Goal: Navigation & Orientation: Find specific page/section

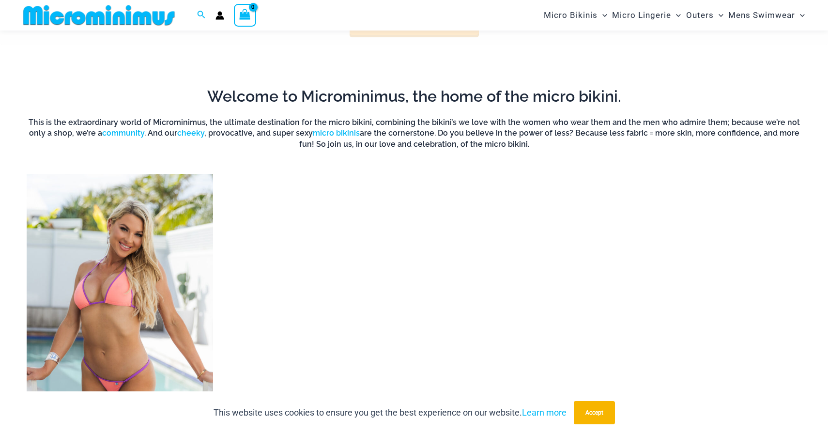
scroll to position [653, 0]
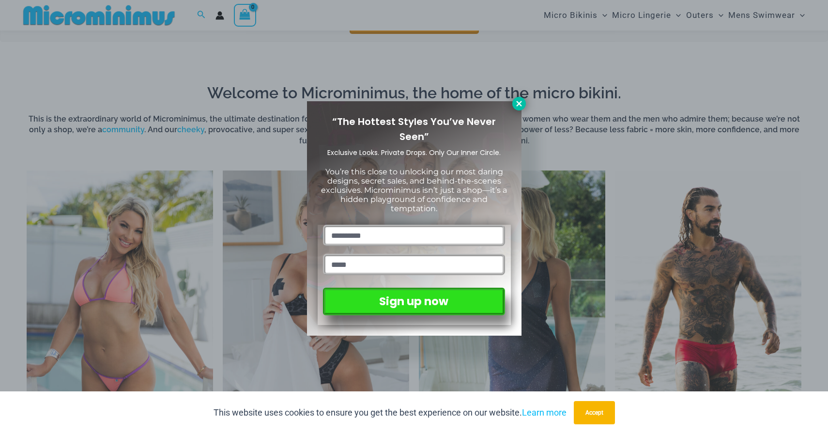
click at [520, 104] on icon at bounding box center [518, 103] width 5 height 5
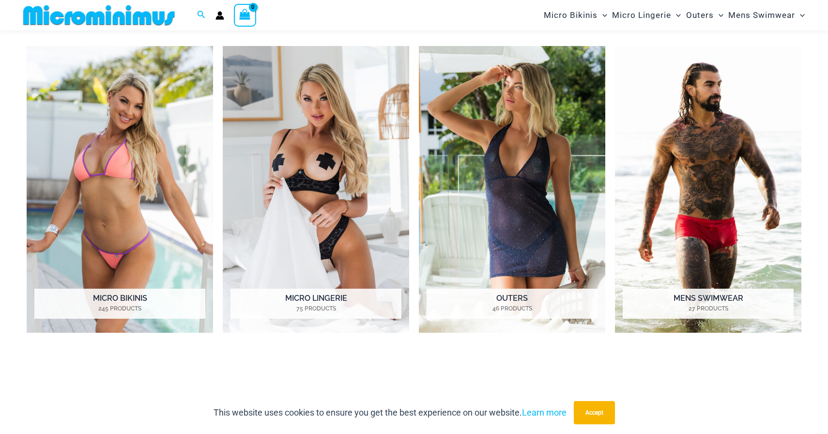
scroll to position [786, 0]
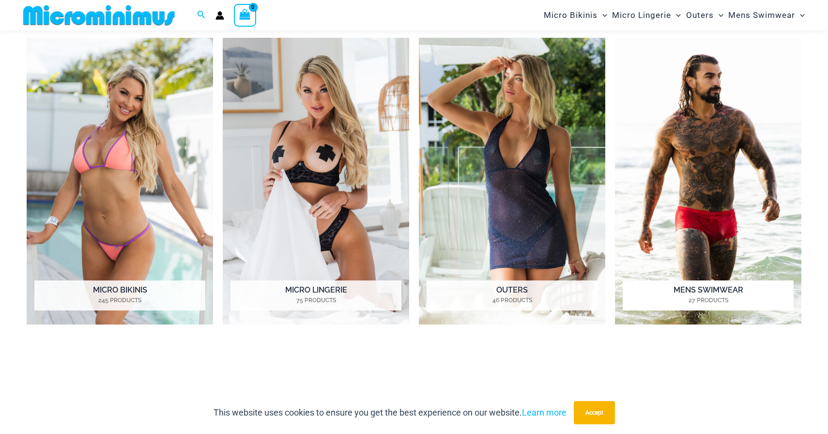
click at [635, 108] on img "Visit product category Mens Swimwear" at bounding box center [708, 181] width 187 height 287
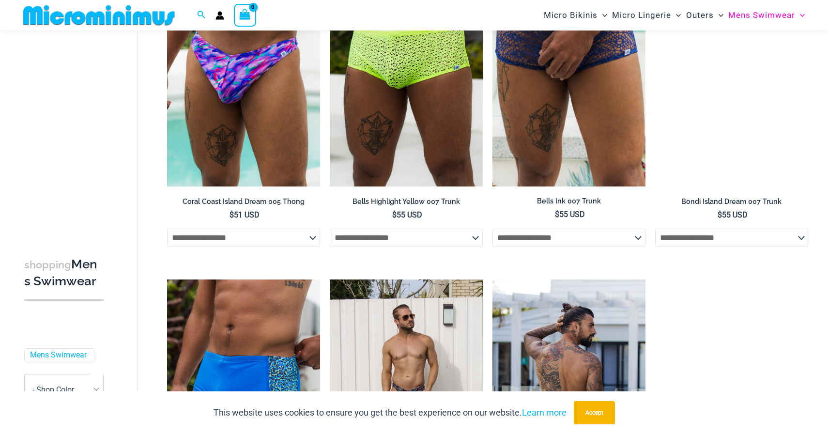
scroll to position [1490, 0]
